Goal: Use online tool/utility: Use online tool/utility

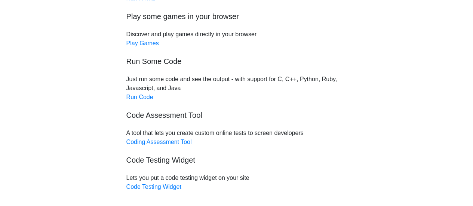
scroll to position [90, 0]
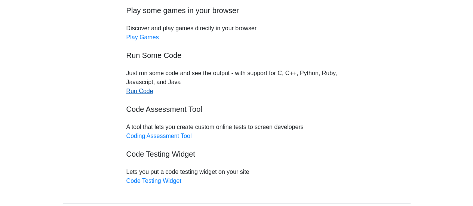
click at [139, 92] on link "Run Code" at bounding box center [139, 91] width 27 height 6
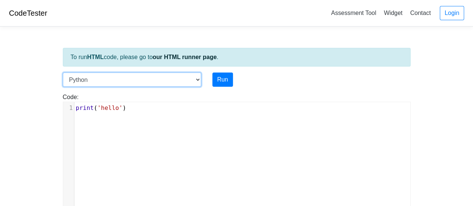
click at [152, 80] on select "C C++ Go Java Javascript Python Ruby" at bounding box center [132, 79] width 138 height 14
click at [169, 78] on select "C C++ Go Java Javascript Python Ruby" at bounding box center [132, 79] width 138 height 14
select select "cpp"
click at [63, 72] on select "C C++ Go Java Javascript Python Ruby" at bounding box center [132, 79] width 138 height 14
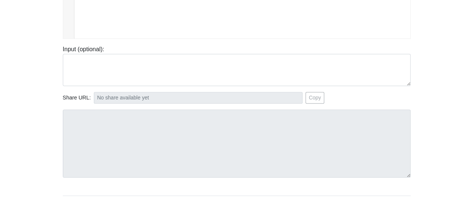
scroll to position [170, 0]
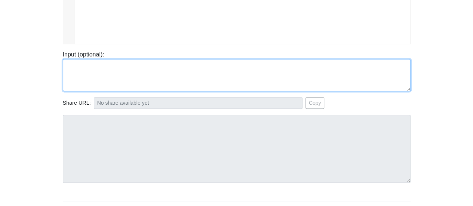
click at [150, 75] on textarea at bounding box center [237, 75] width 348 height 32
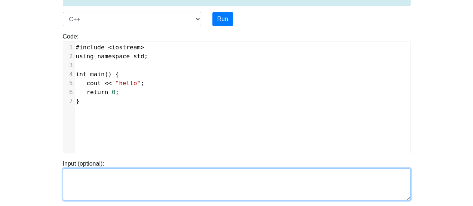
scroll to position [59, 0]
